Goal: Navigation & Orientation: Understand site structure

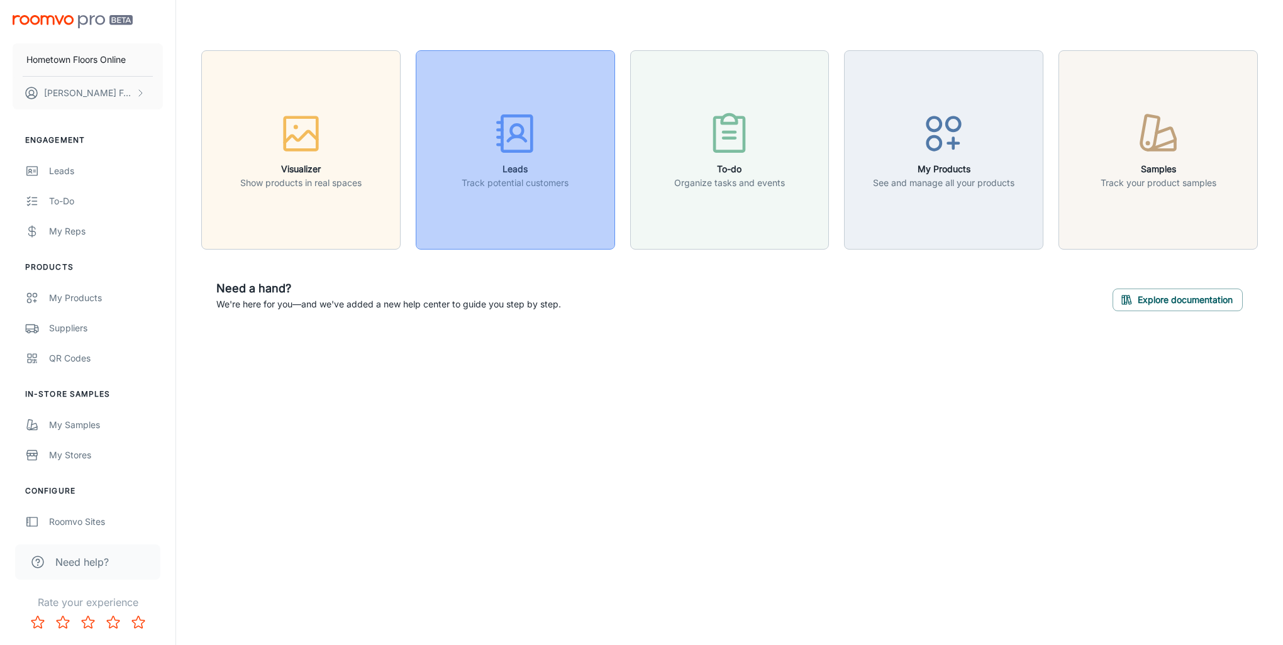
click at [456, 192] on button "Leads Track potential customers" at bounding box center [515, 149] width 199 height 199
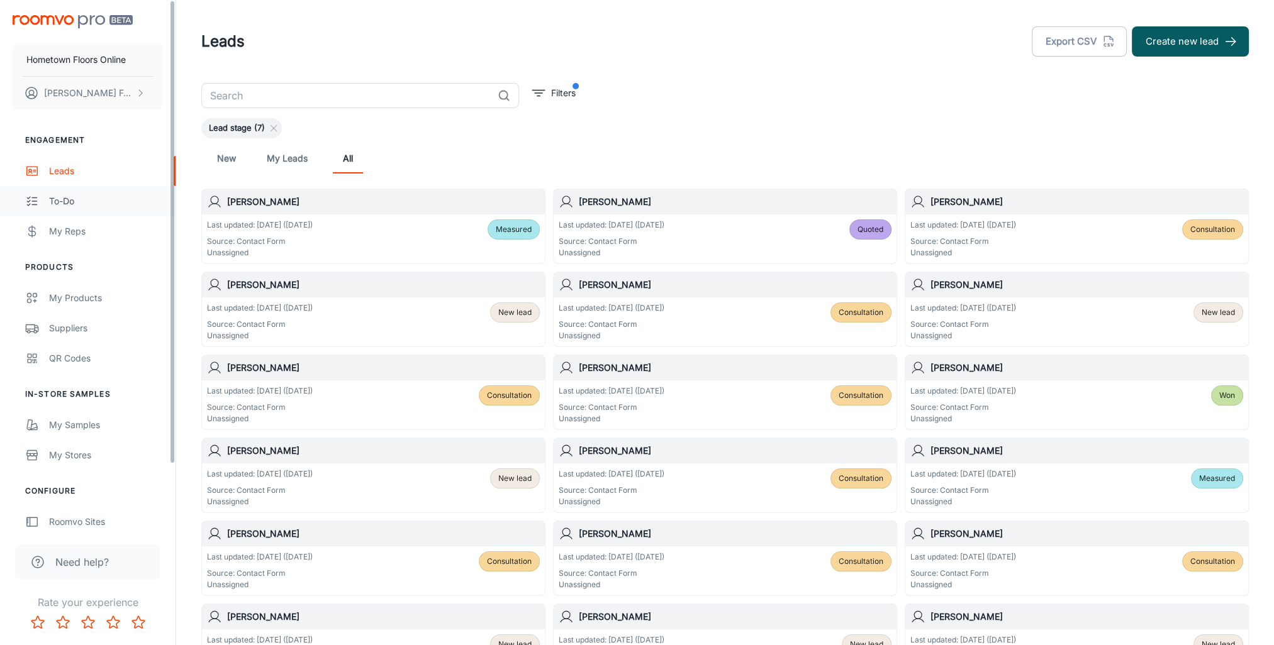
click at [88, 191] on link "To-do" at bounding box center [87, 201] width 175 height 30
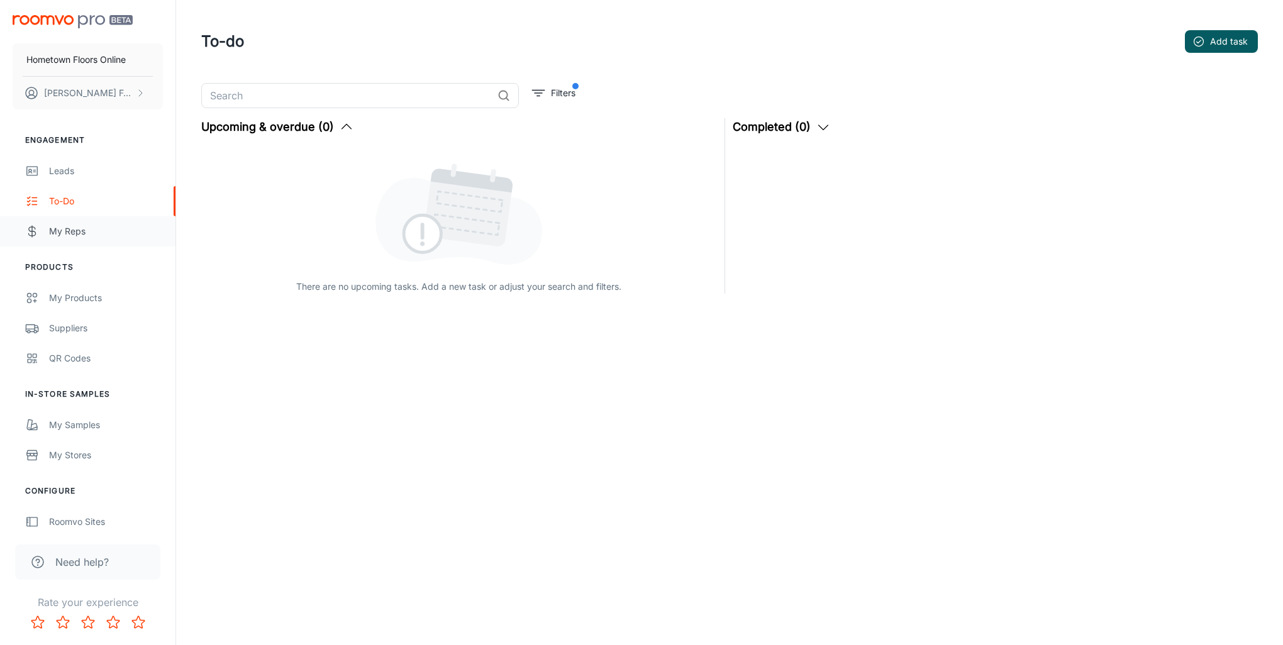
click at [72, 229] on div "My Reps" at bounding box center [106, 232] width 114 height 14
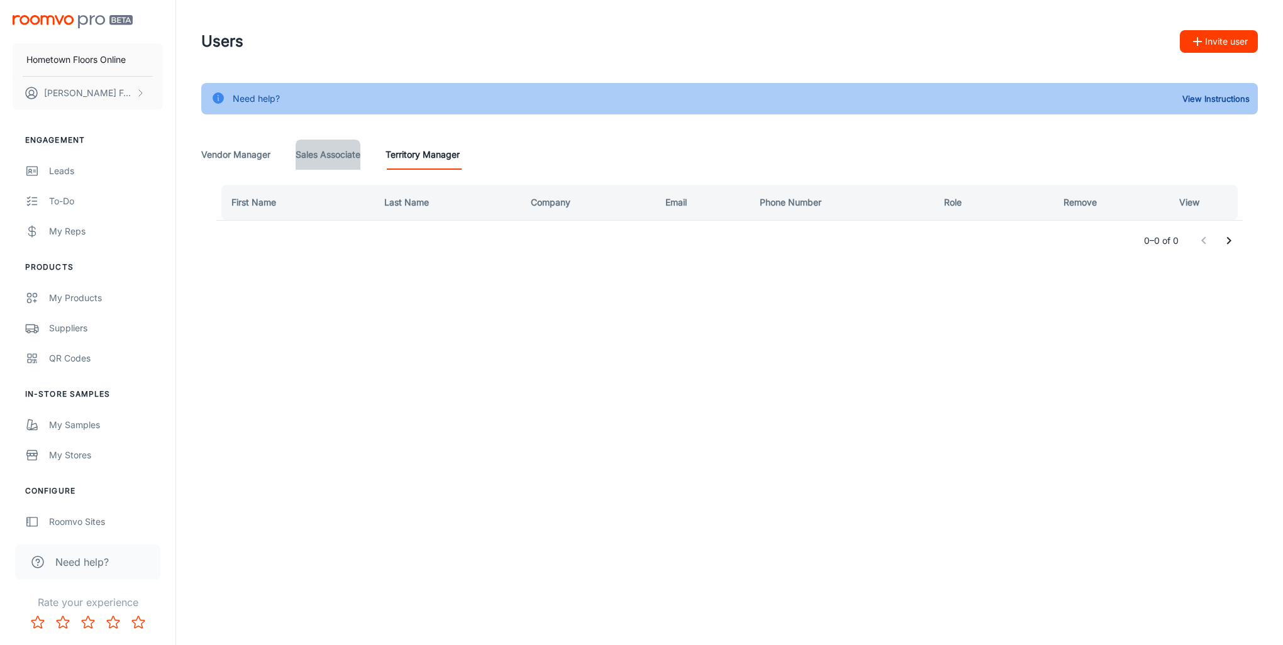
click at [324, 153] on Associate "Sales Associate" at bounding box center [328, 155] width 65 height 30
click at [240, 152] on Manager "Vendor Manager" at bounding box center [235, 155] width 69 height 30
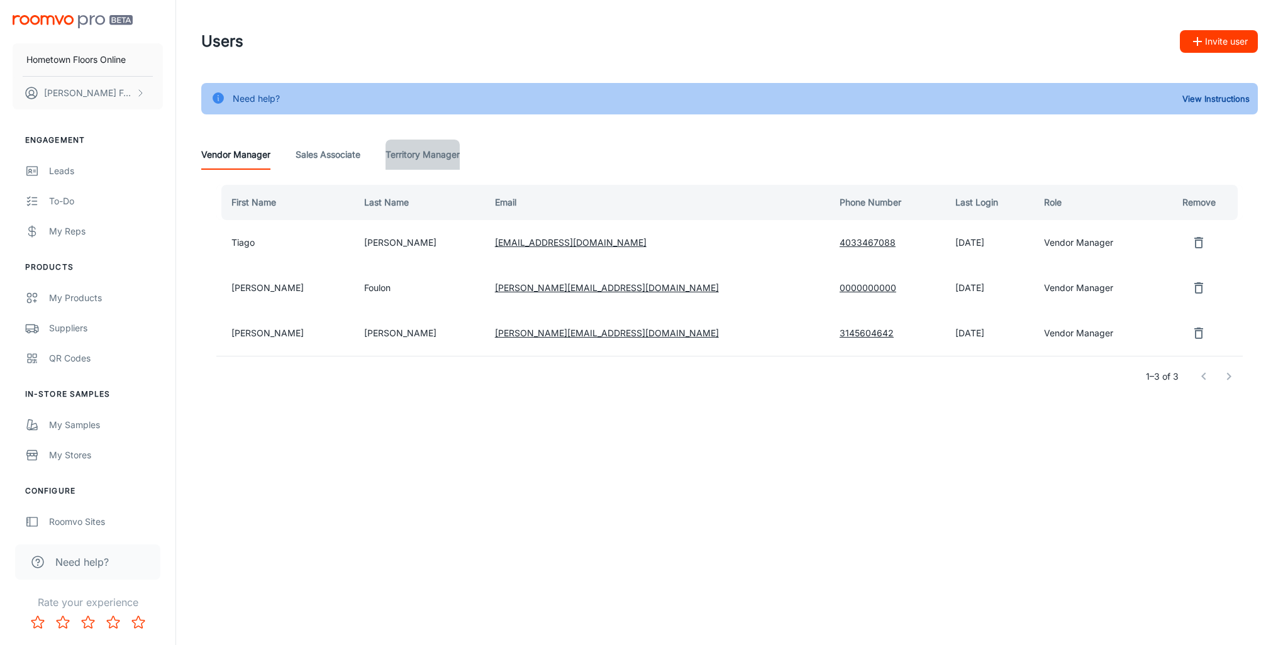
click at [425, 155] on Manager "Territory Manager" at bounding box center [423, 155] width 74 height 30
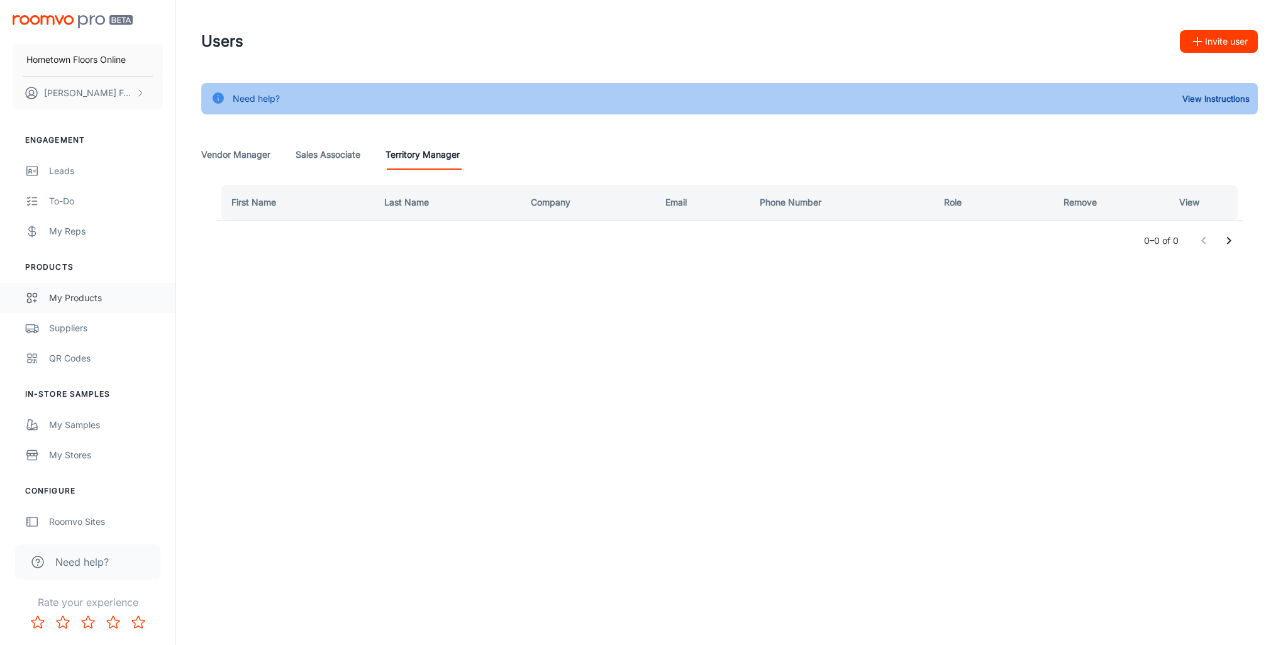
click at [87, 300] on div "My Products" at bounding box center [106, 298] width 114 height 14
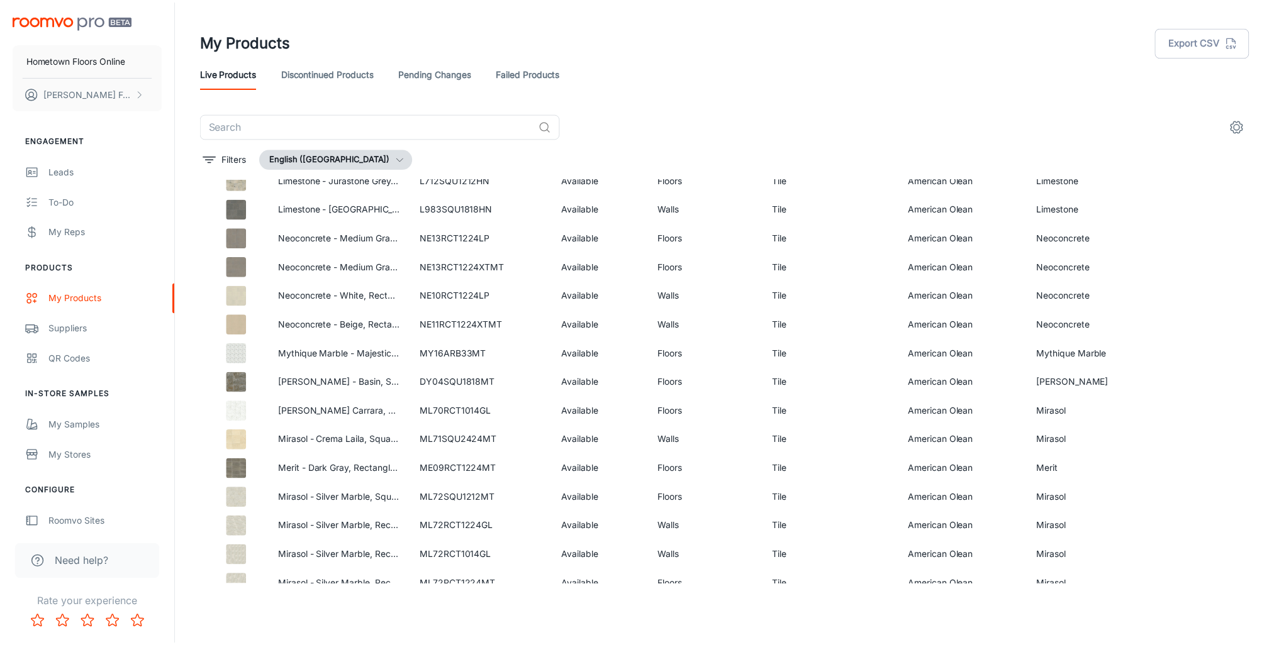
scroll to position [1140, 0]
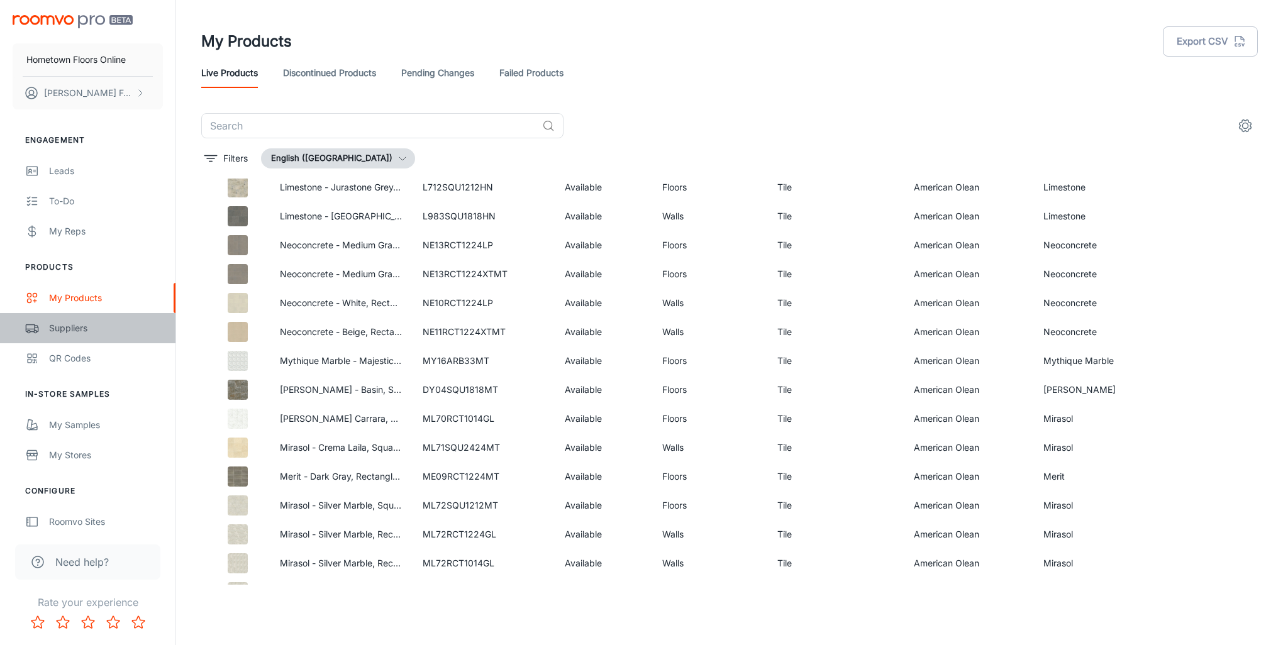
click at [48, 336] on link "Suppliers" at bounding box center [87, 328] width 175 height 30
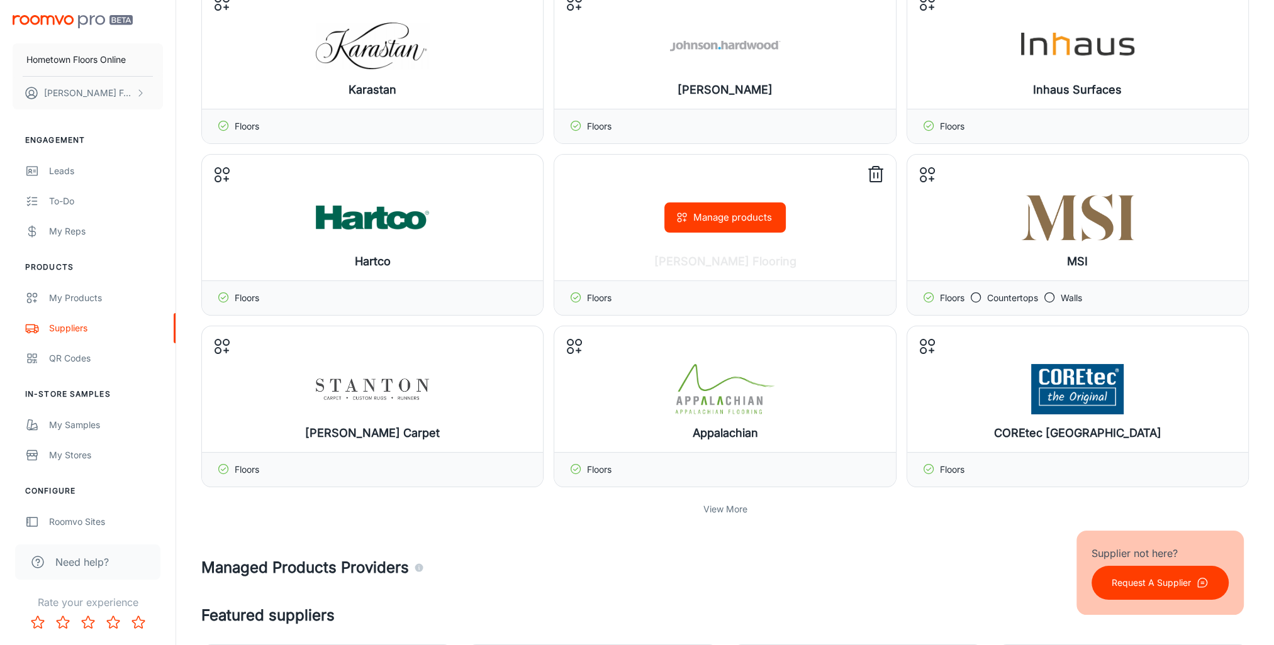
scroll to position [189, 0]
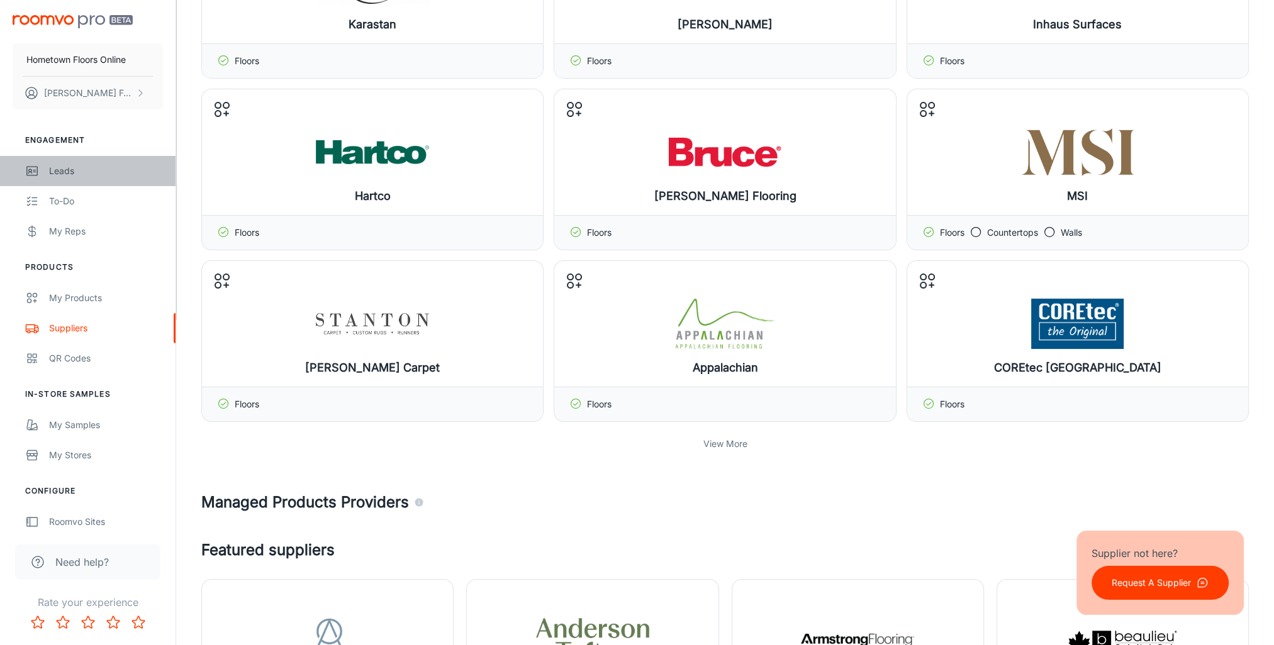
click at [45, 177] on link "Leads" at bounding box center [87, 171] width 175 height 30
